Goal: Task Accomplishment & Management: Use online tool/utility

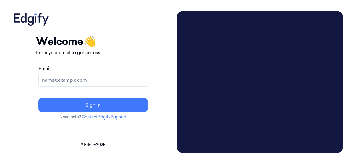
click at [100, 82] on input "Email" at bounding box center [92, 80] width 109 height 14
paste input "pavankumar.kb@indivillage.co"
type input "pavankumar.kb@indivillage.co"
click at [150, 37] on h1 "Welcome 👋" at bounding box center [93, 41] width 114 height 15
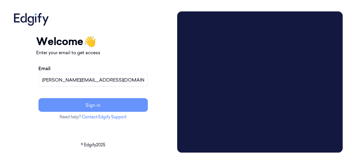
click at [116, 103] on button "Sign in" at bounding box center [92, 105] width 109 height 14
